Goal: Information Seeking & Learning: Learn about a topic

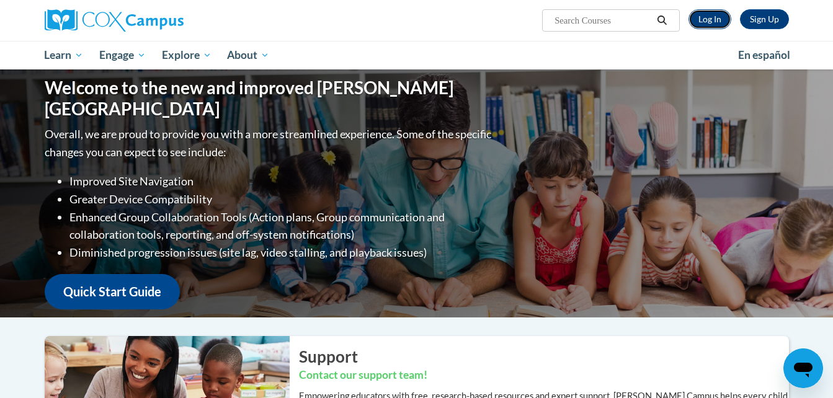
click at [690, 12] on link "Log In" at bounding box center [710, 19] width 43 height 20
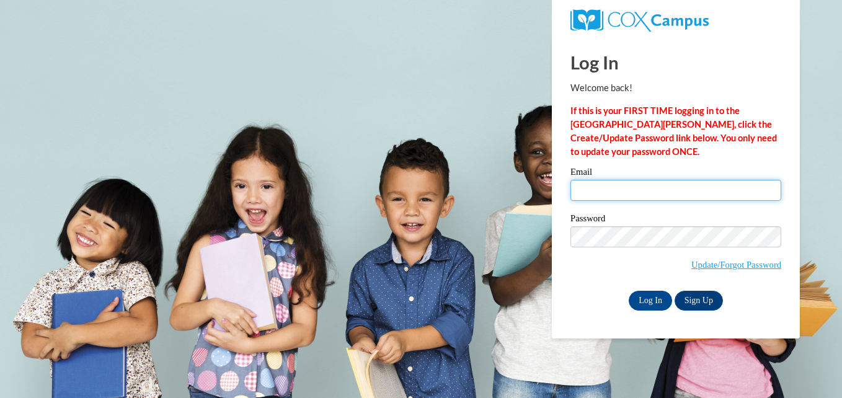
click at [643, 200] on input "Email" at bounding box center [676, 190] width 211 height 21
type input "[EMAIL_ADDRESS][DOMAIN_NAME]"
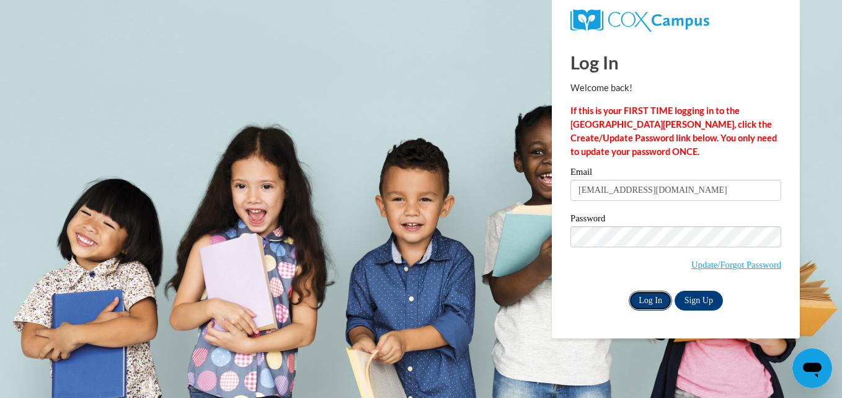
click at [650, 306] on input "Log In" at bounding box center [650, 301] width 43 height 20
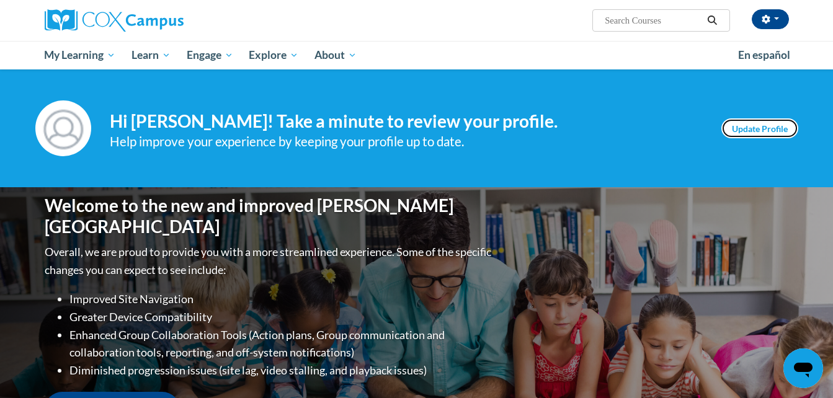
click at [753, 130] on link "Update Profile" at bounding box center [759, 128] width 77 height 20
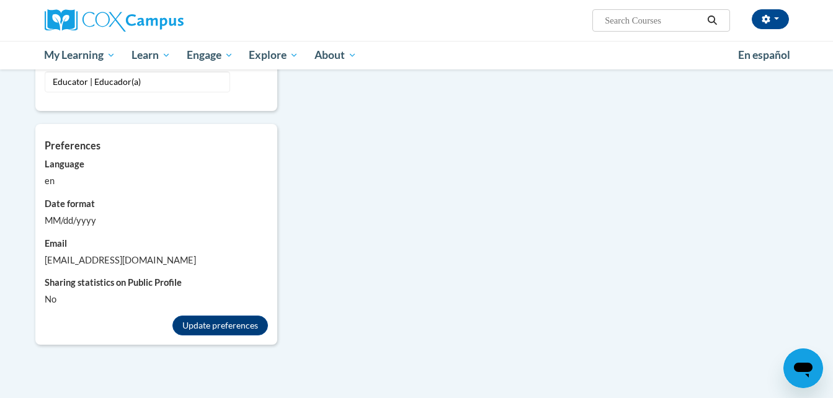
scroll to position [1219, 0]
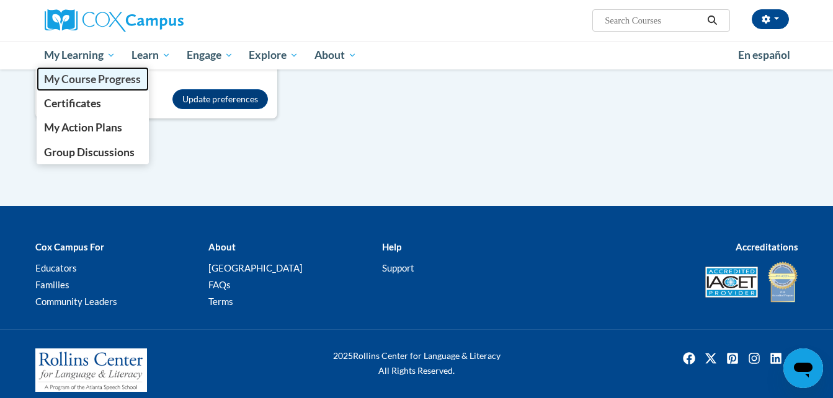
click at [65, 76] on span "My Course Progress" at bounding box center [92, 79] width 97 height 13
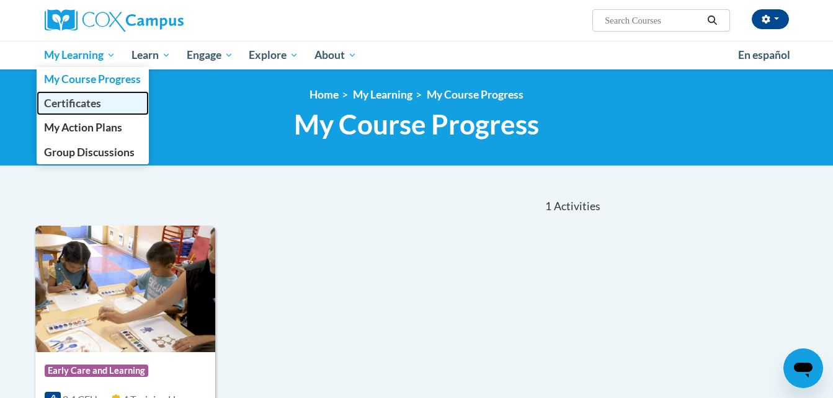
click at [91, 107] on span "Certificates" at bounding box center [72, 103] width 57 height 13
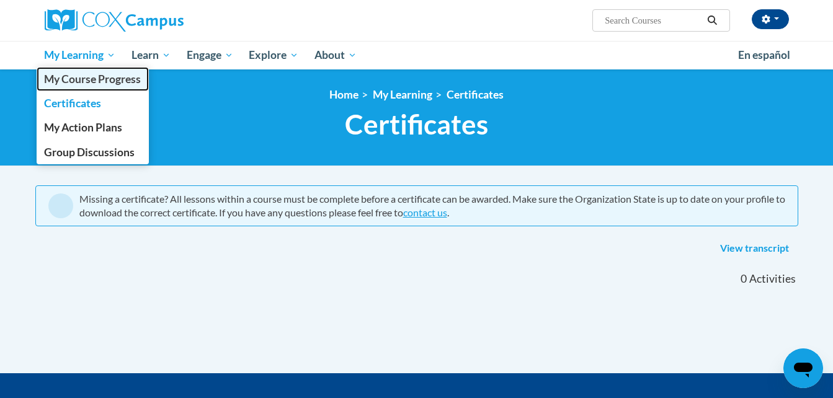
click at [82, 83] on span "My Course Progress" at bounding box center [92, 79] width 97 height 13
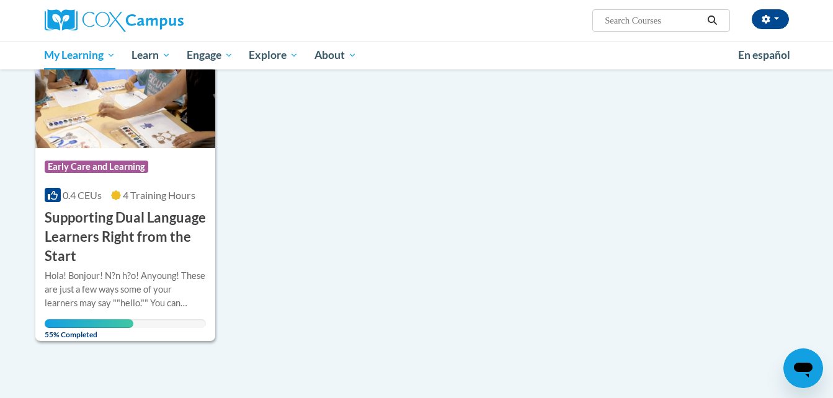
scroll to position [186, 0]
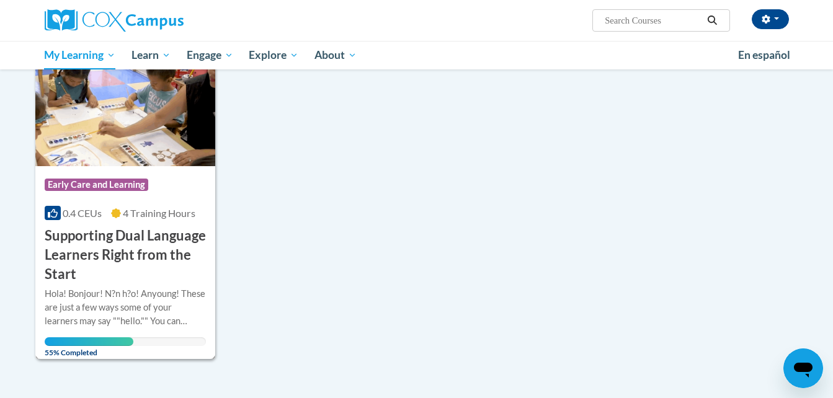
click at [176, 194] on div "Course Category: Early Care and Learning" at bounding box center [126, 186] width 162 height 28
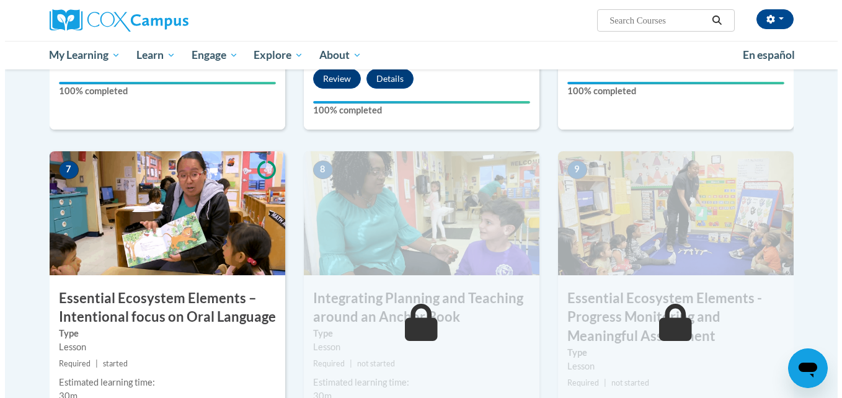
scroll to position [992, 0]
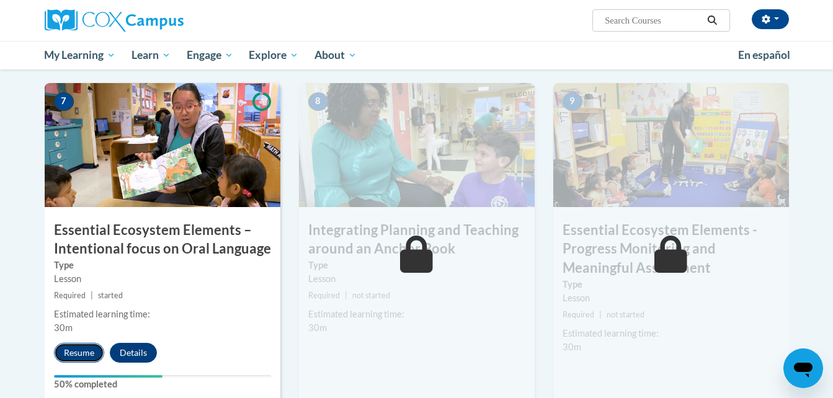
click at [82, 354] on button "Resume" at bounding box center [79, 353] width 50 height 20
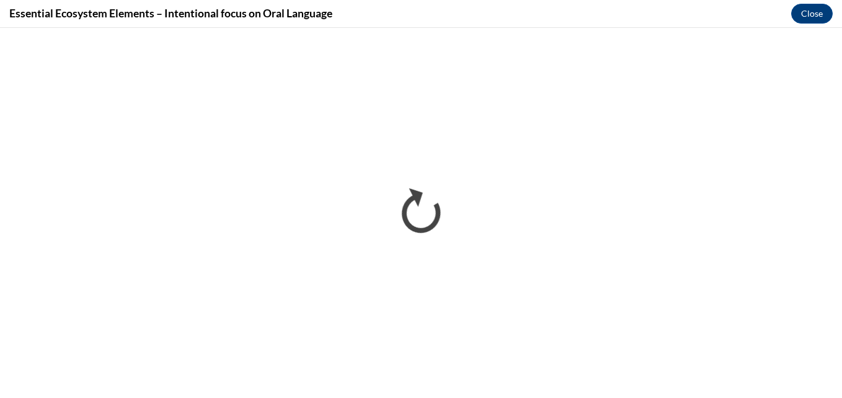
scroll to position [0, 0]
